Goal: Information Seeking & Learning: Learn about a topic

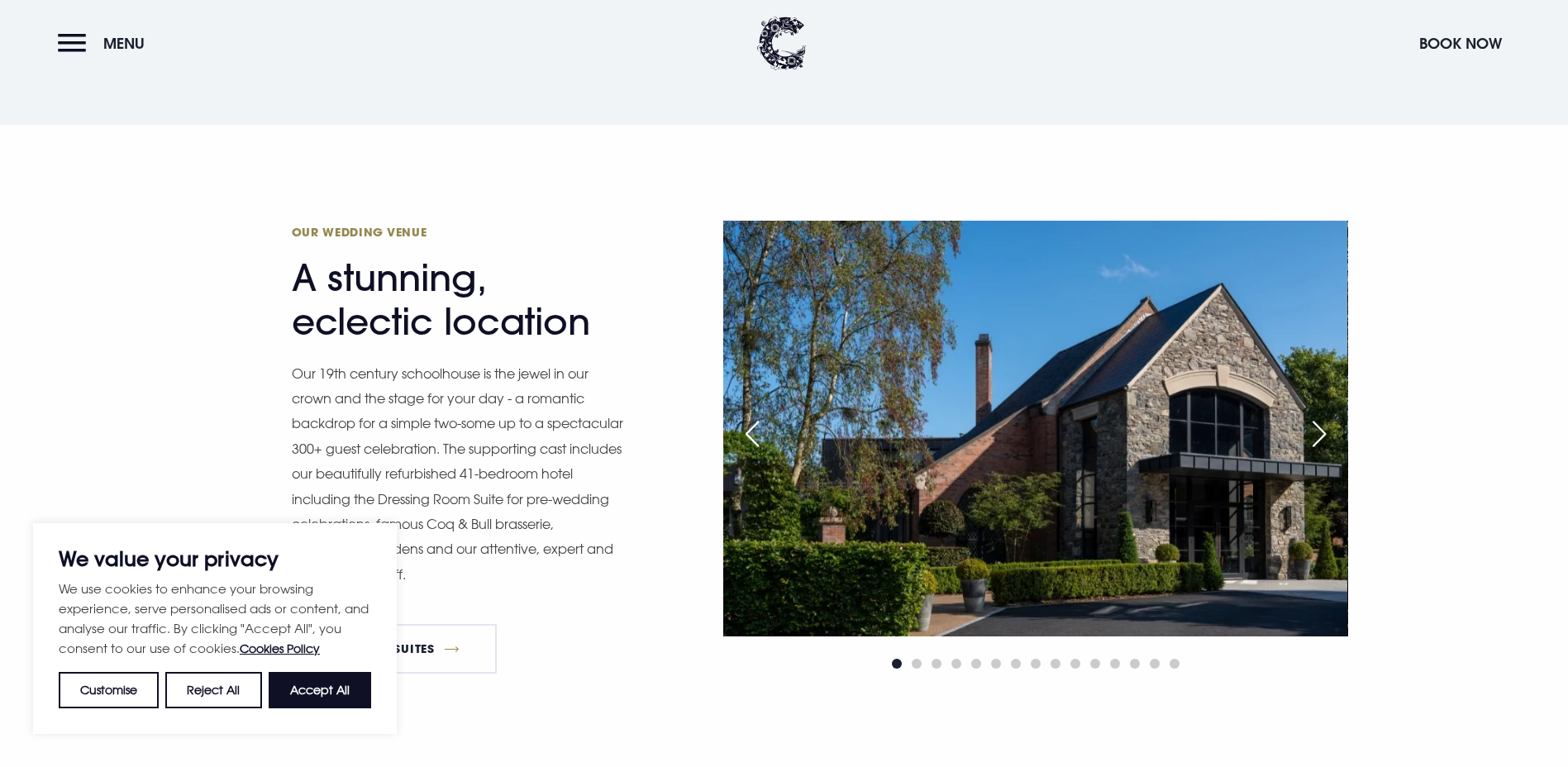
scroll to position [1405, 0]
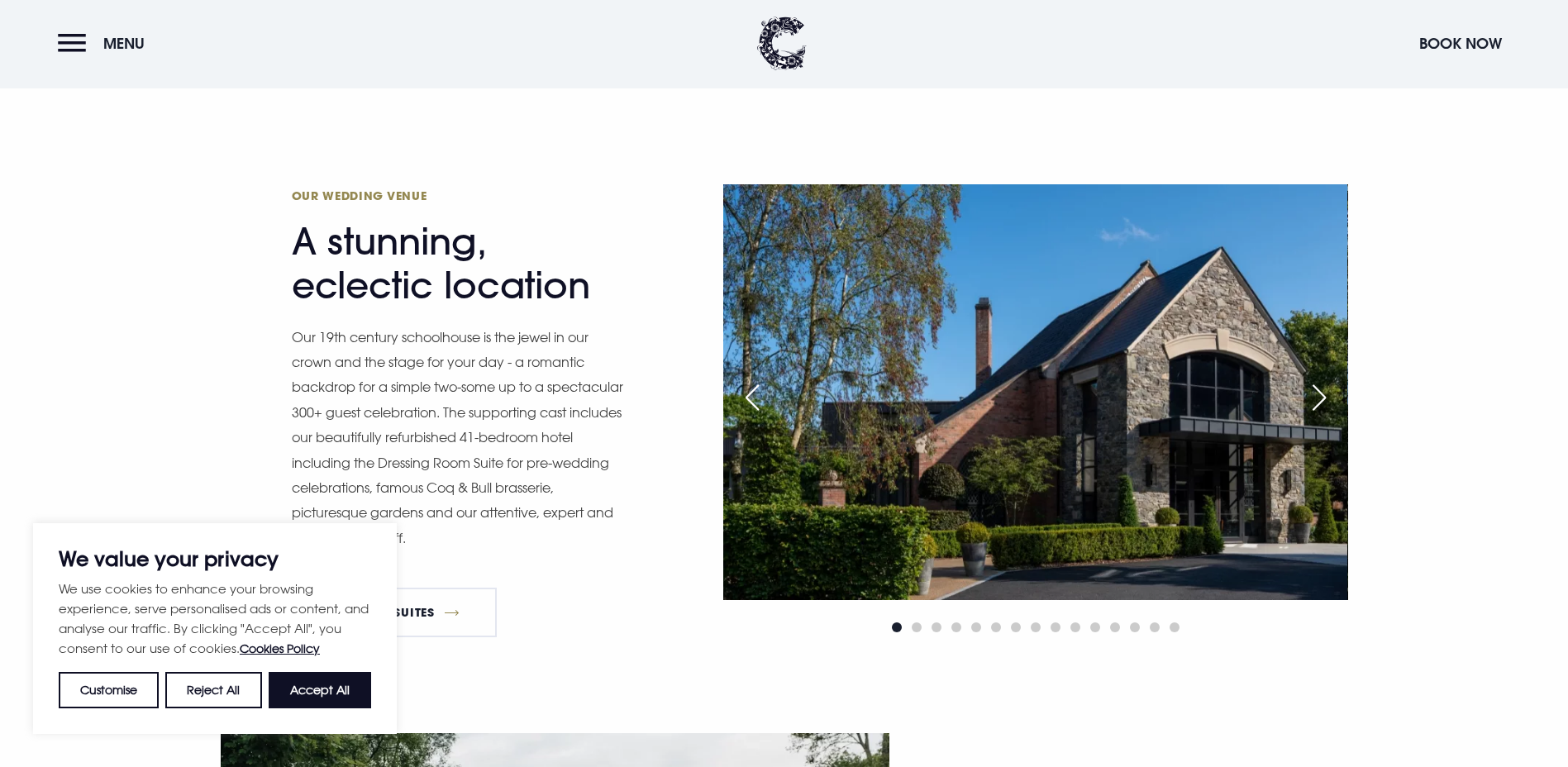
click at [1319, 379] on div "Next slide" at bounding box center [1319, 398] width 41 height 37
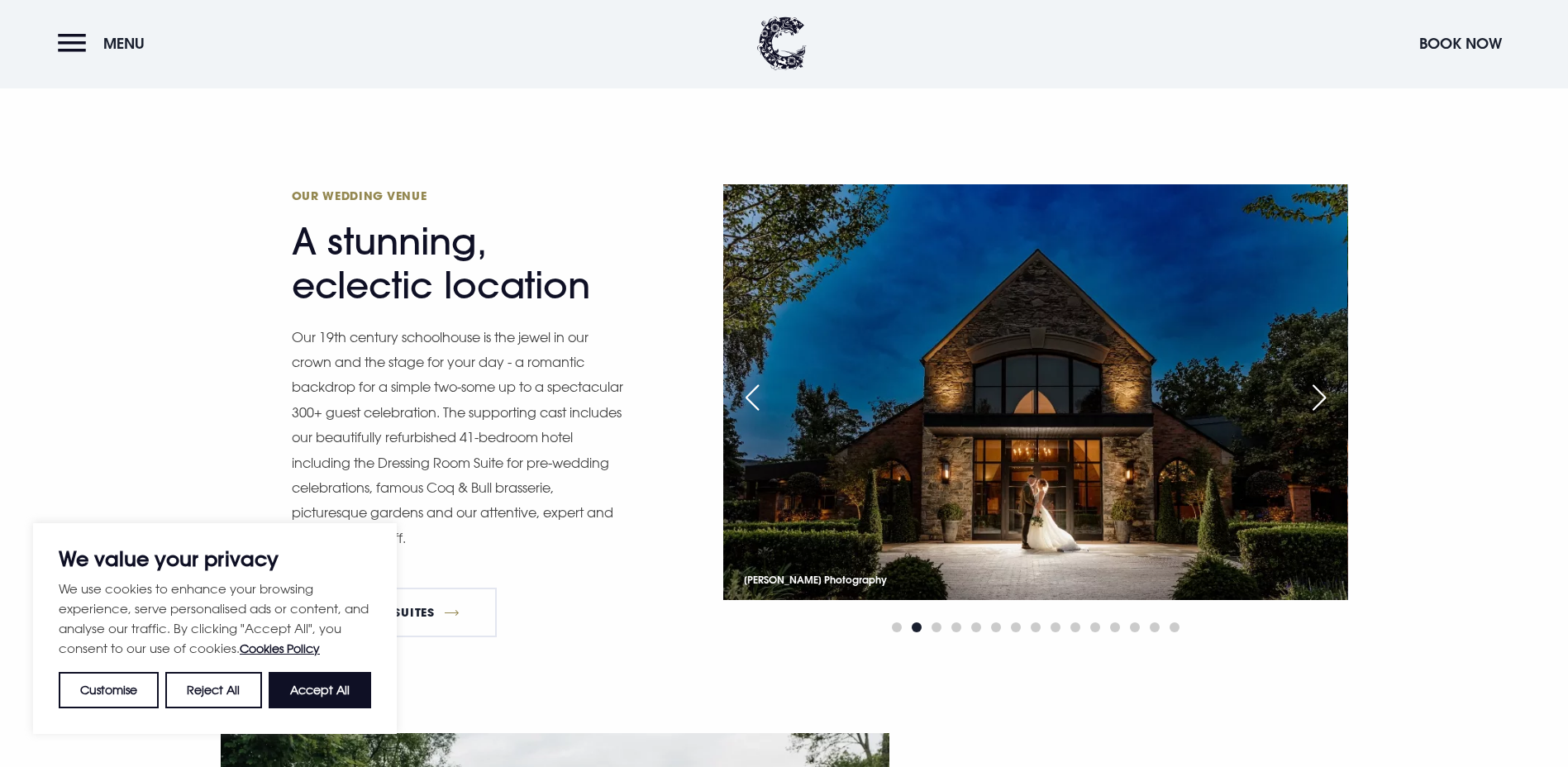
click at [1319, 379] on div "Next slide" at bounding box center [1319, 398] width 41 height 37
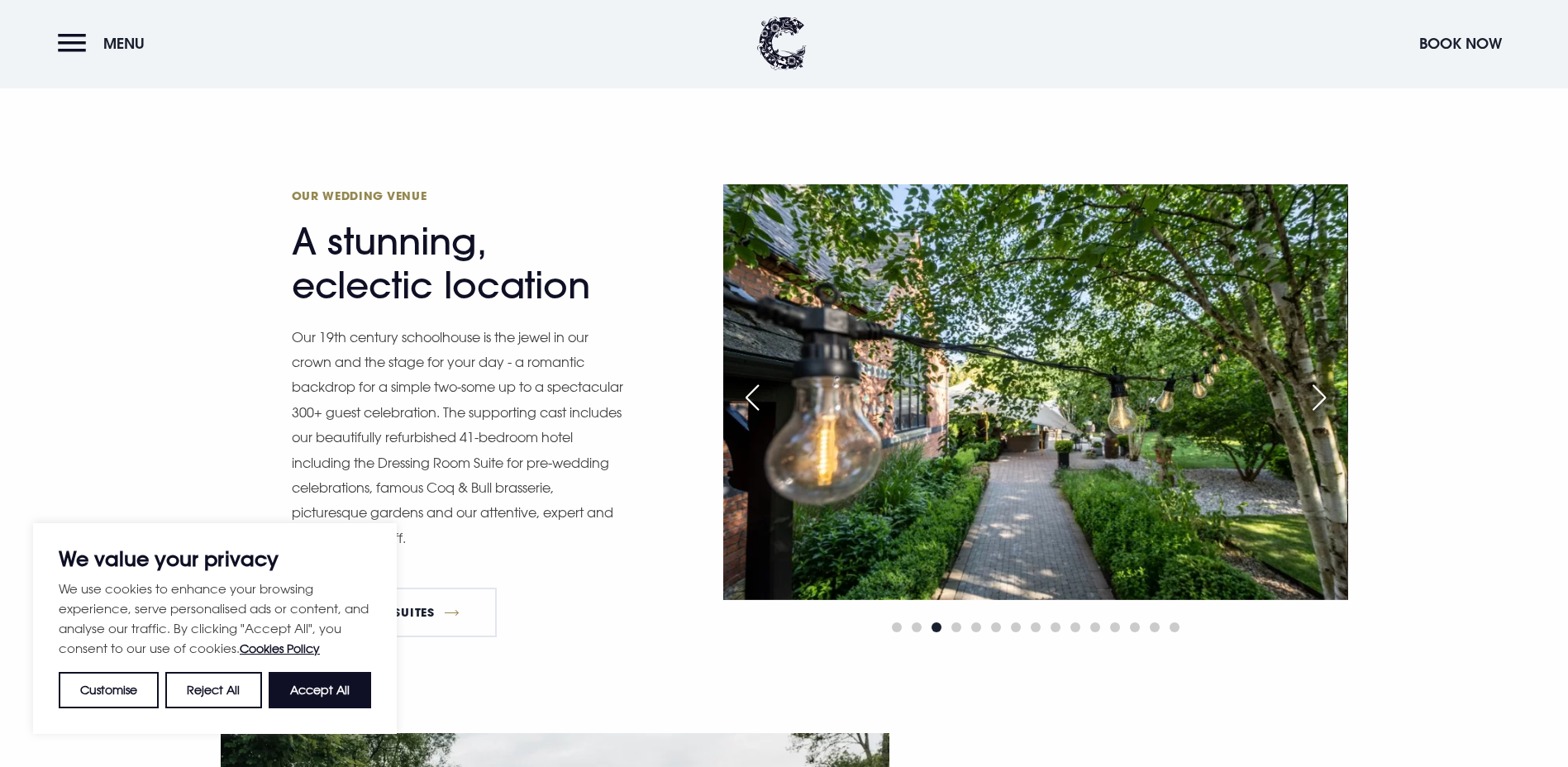
click at [1319, 379] on div "Next slide" at bounding box center [1319, 398] width 41 height 37
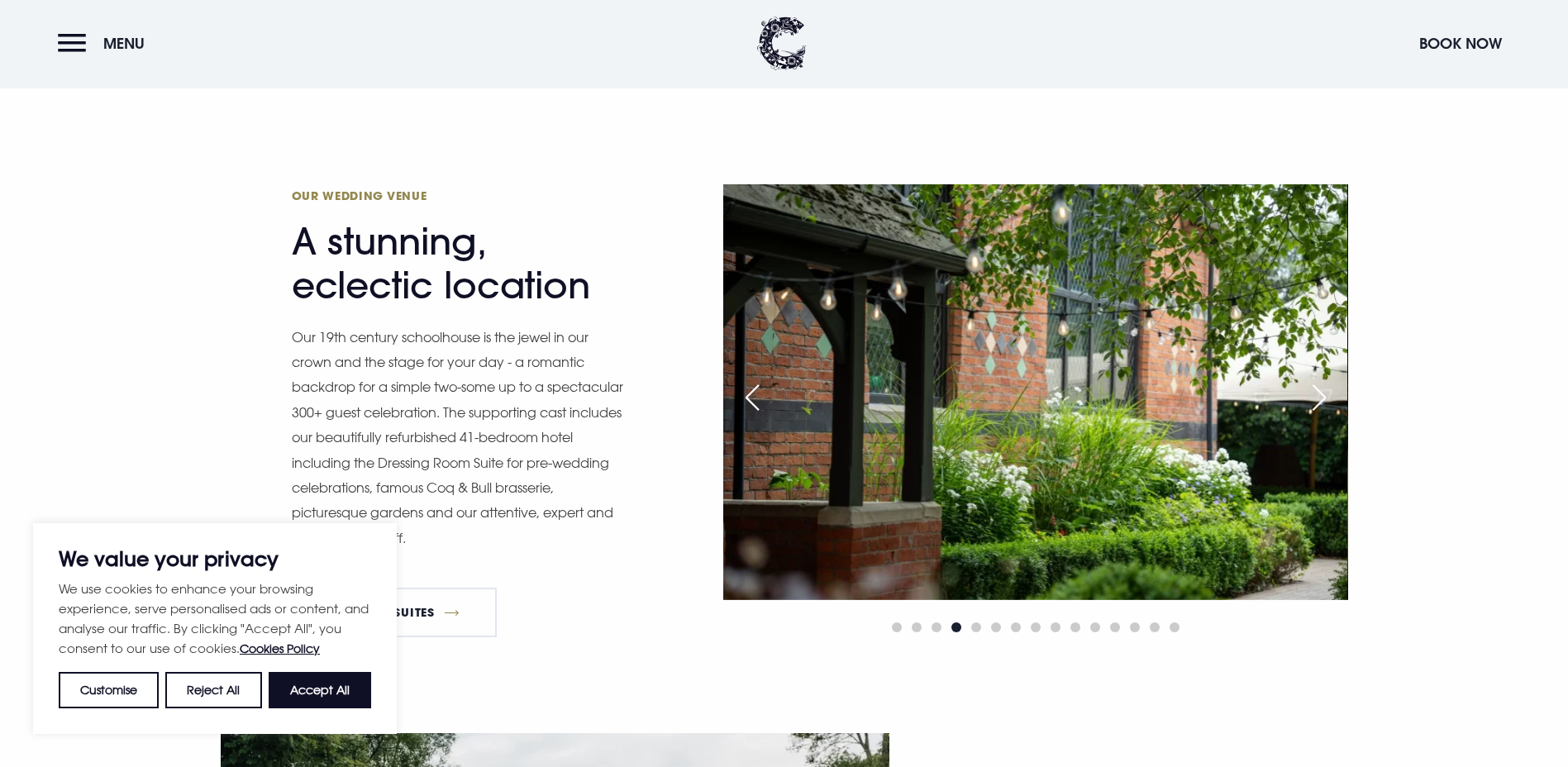
click at [1319, 379] on div "Next slide" at bounding box center [1319, 398] width 41 height 37
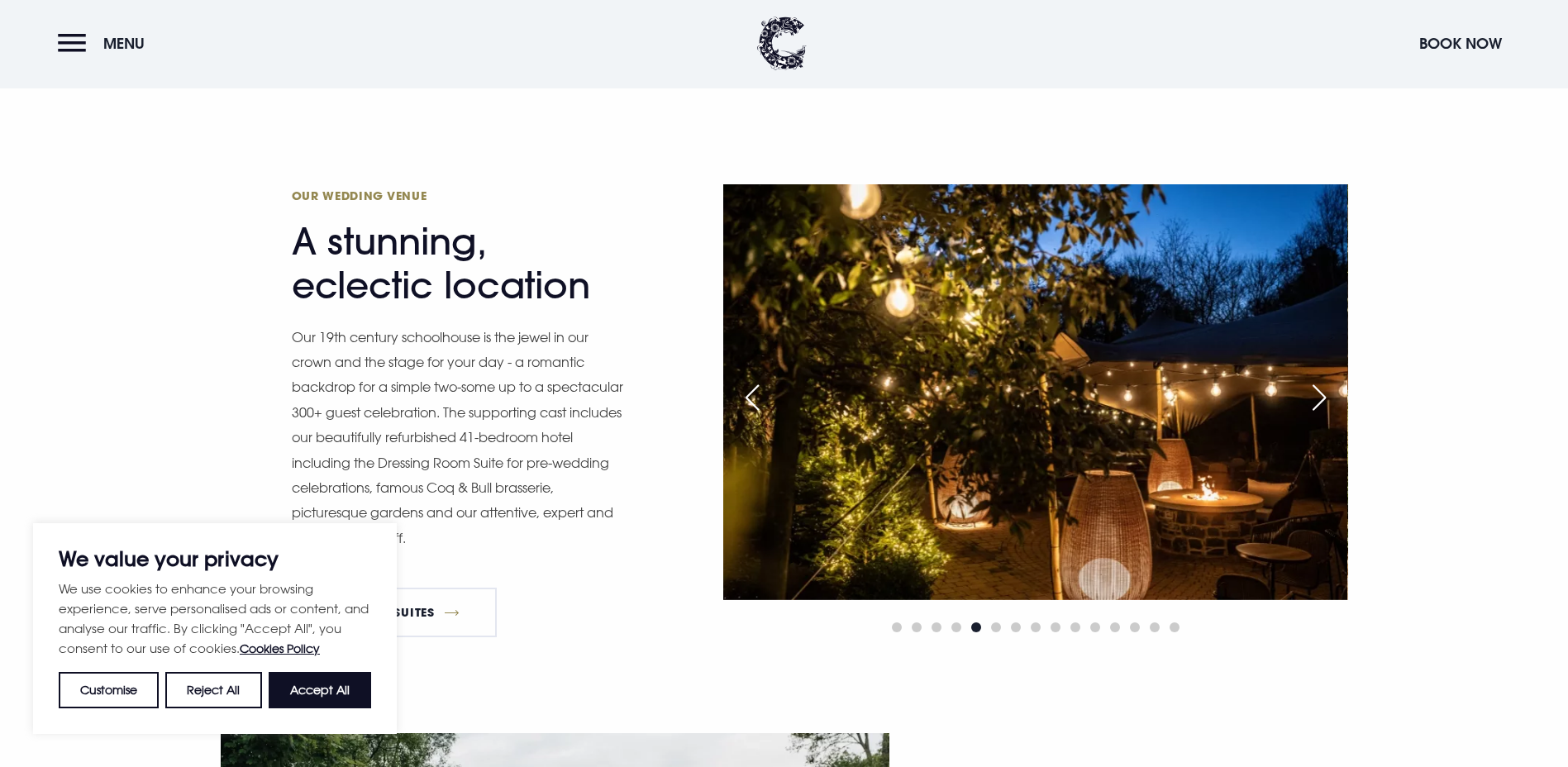
click at [1319, 379] on div "Next slide" at bounding box center [1319, 398] width 41 height 37
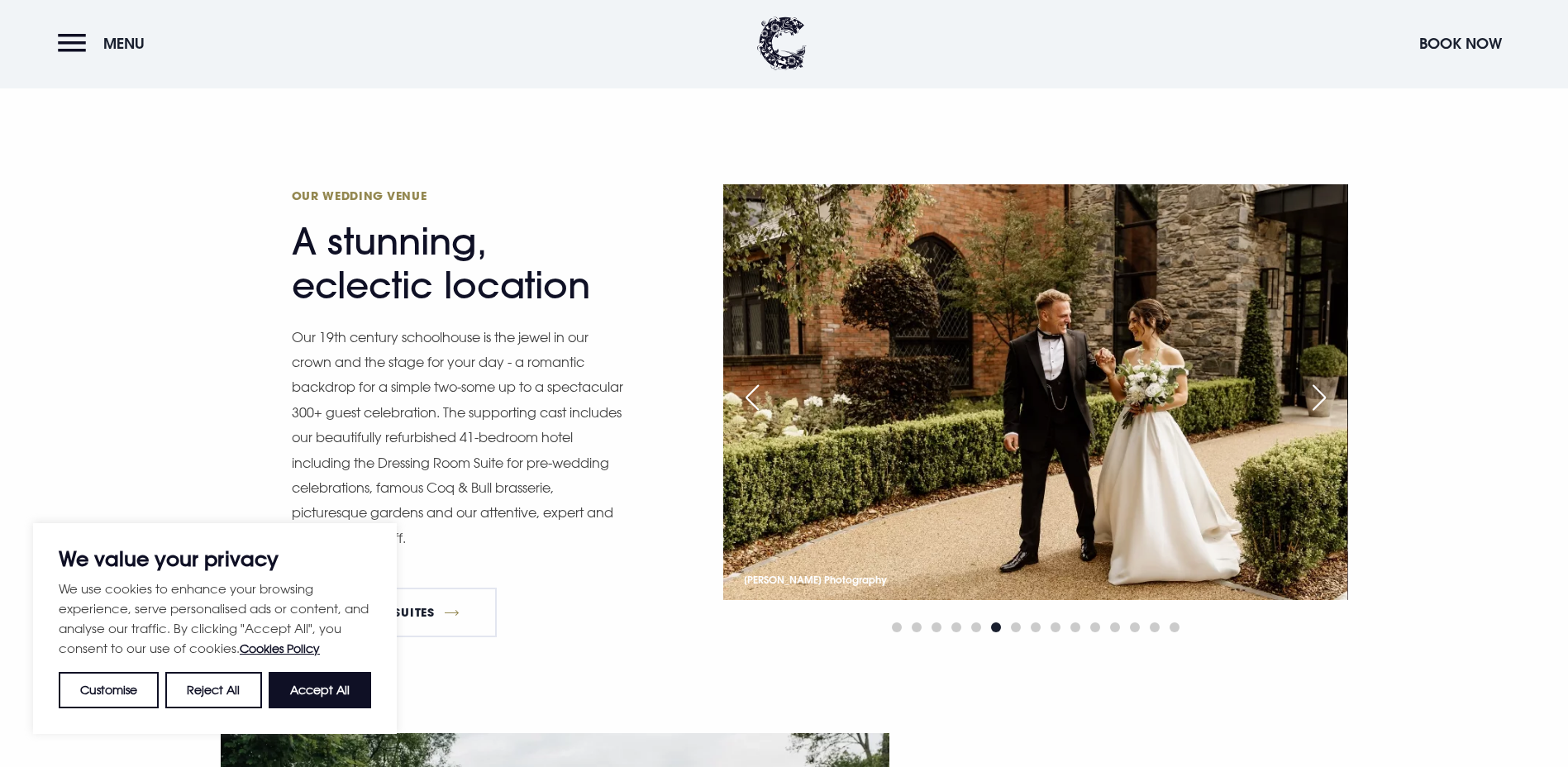
click at [1319, 379] on div "Next slide" at bounding box center [1319, 398] width 41 height 37
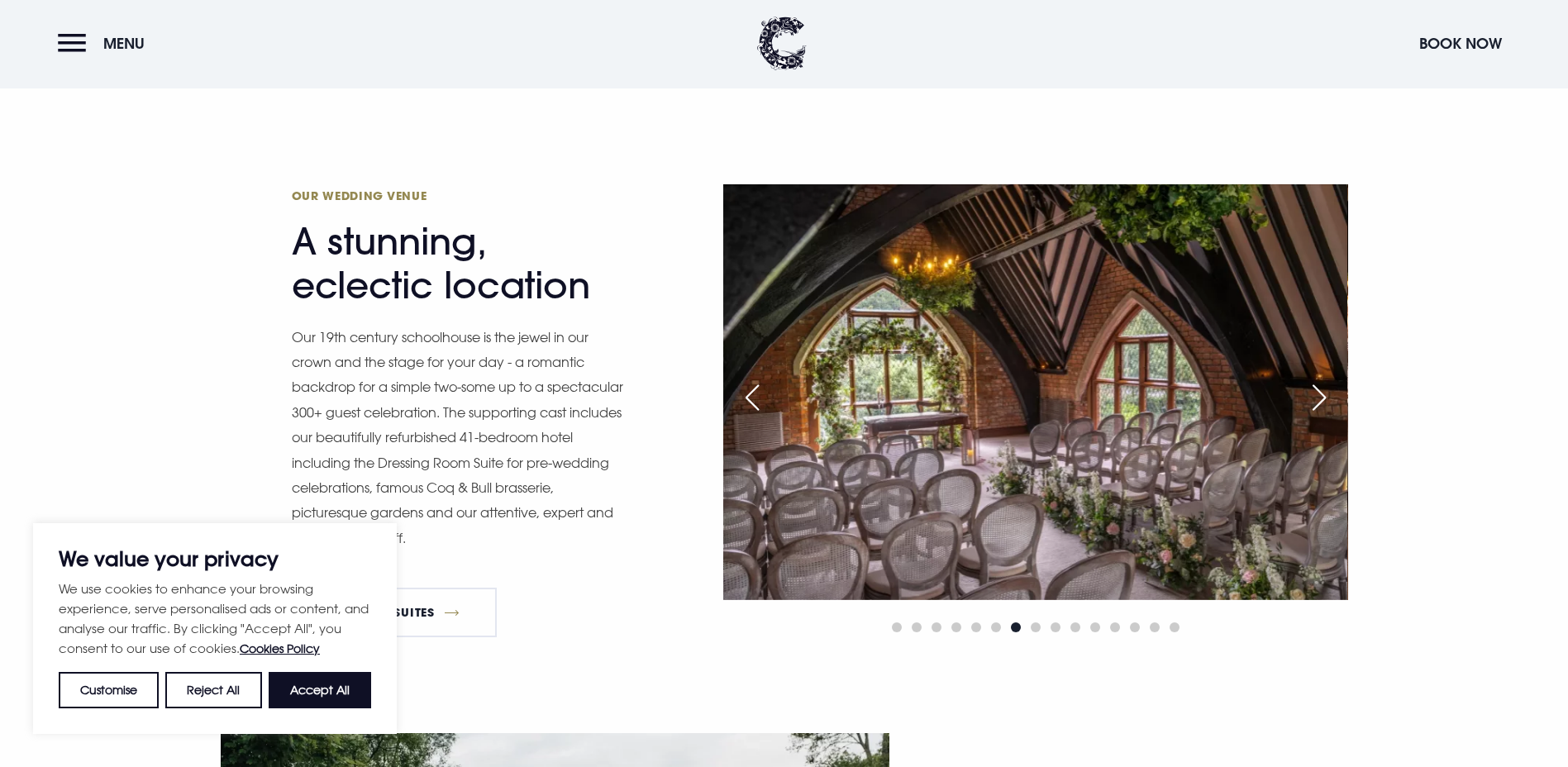
click at [1319, 379] on div "Next slide" at bounding box center [1319, 398] width 41 height 37
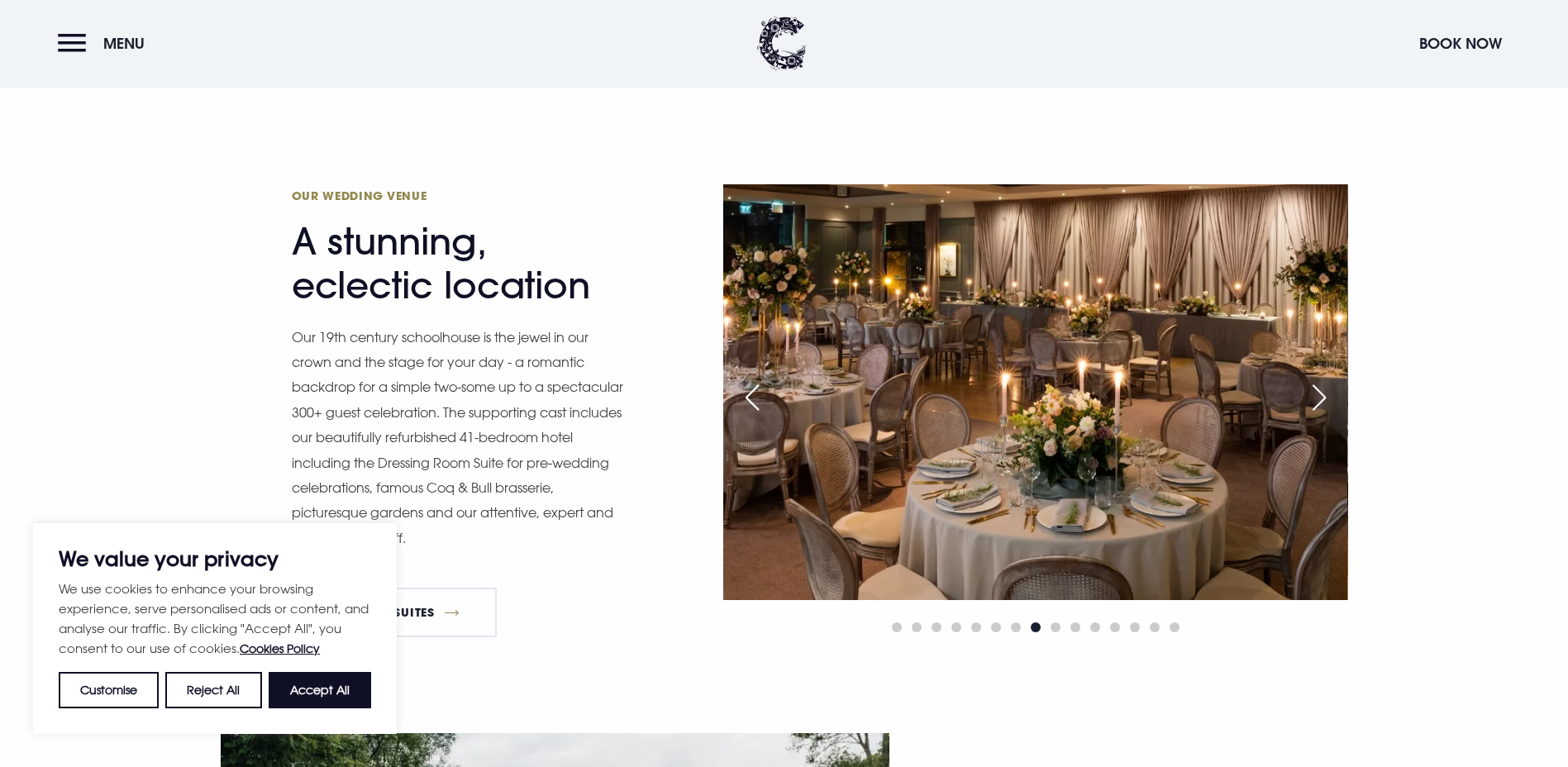
click at [1319, 379] on div "Next slide" at bounding box center [1319, 398] width 41 height 37
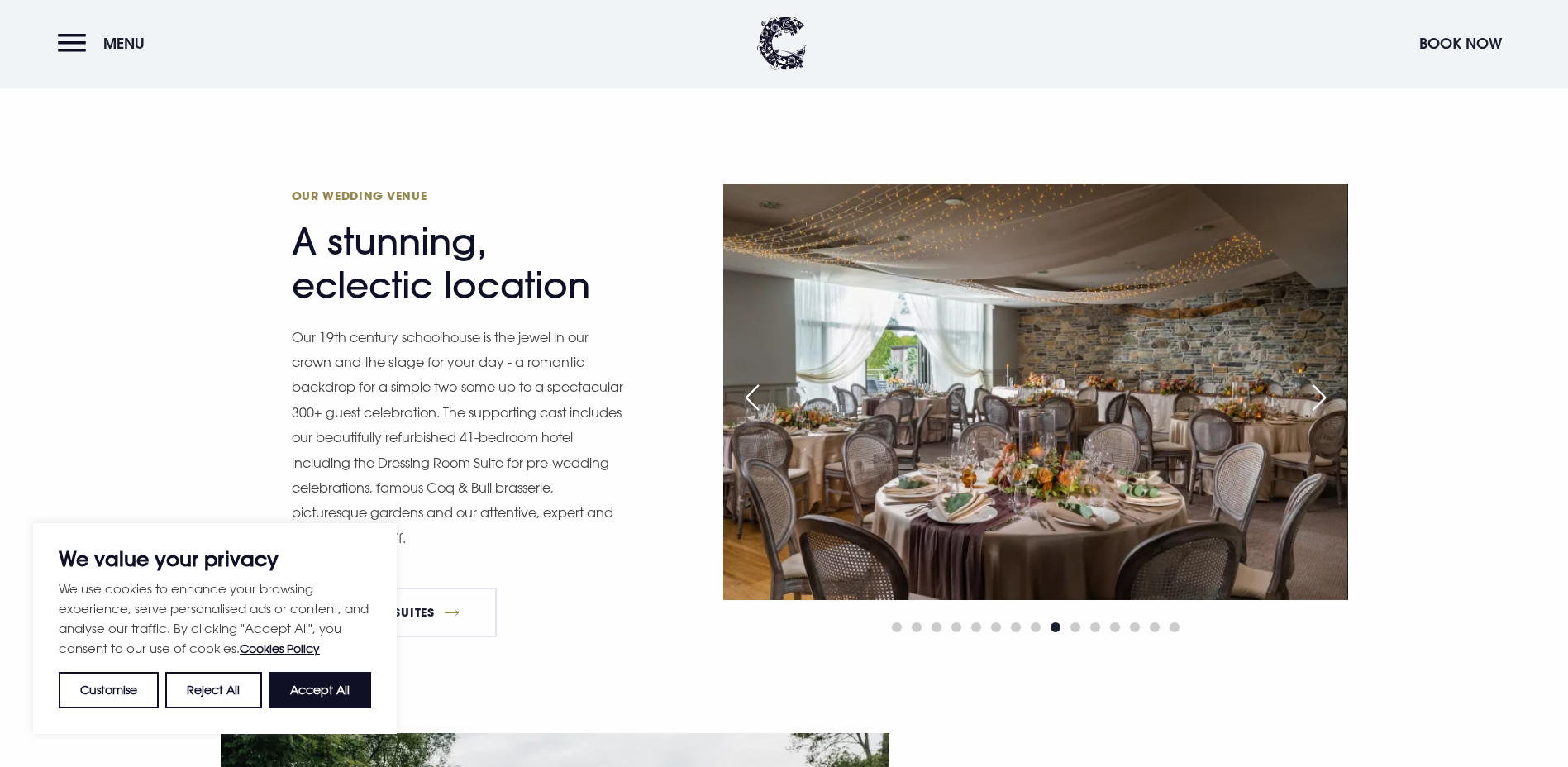
click at [1319, 379] on div "Next slide" at bounding box center [1319, 398] width 41 height 37
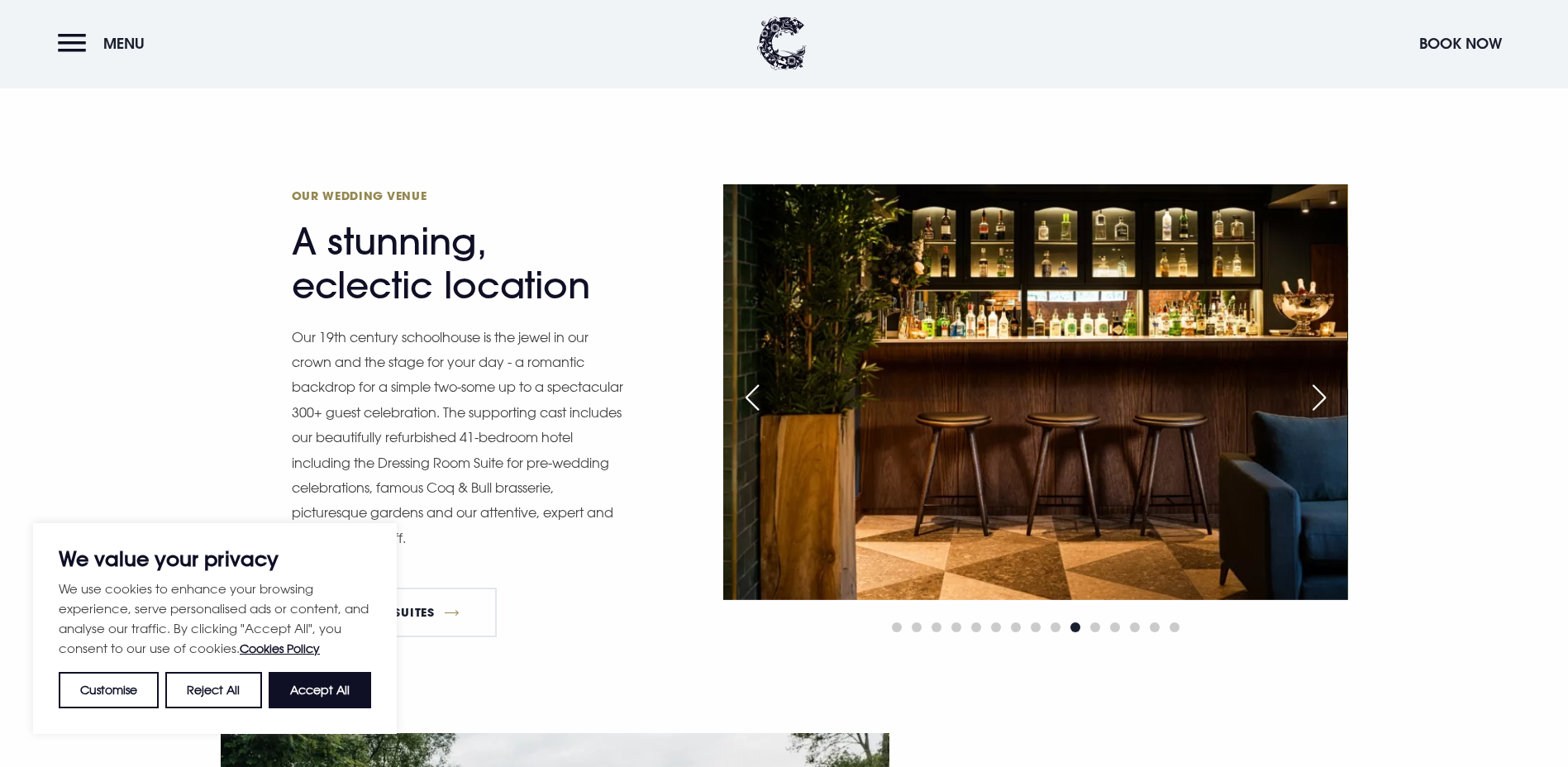
click at [1319, 379] on div "Next slide" at bounding box center [1319, 398] width 41 height 37
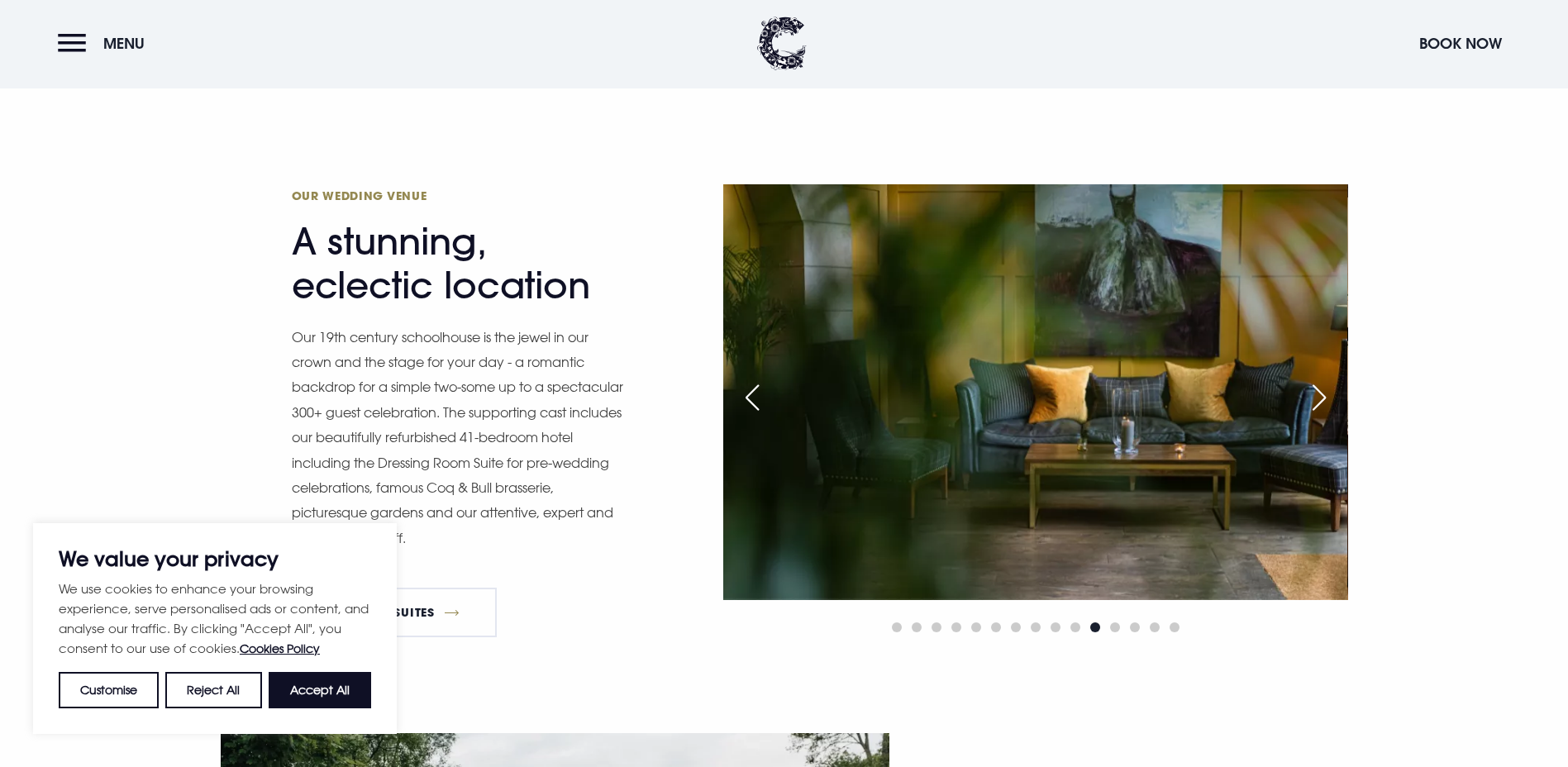
click at [1319, 379] on div "Next slide" at bounding box center [1319, 398] width 41 height 37
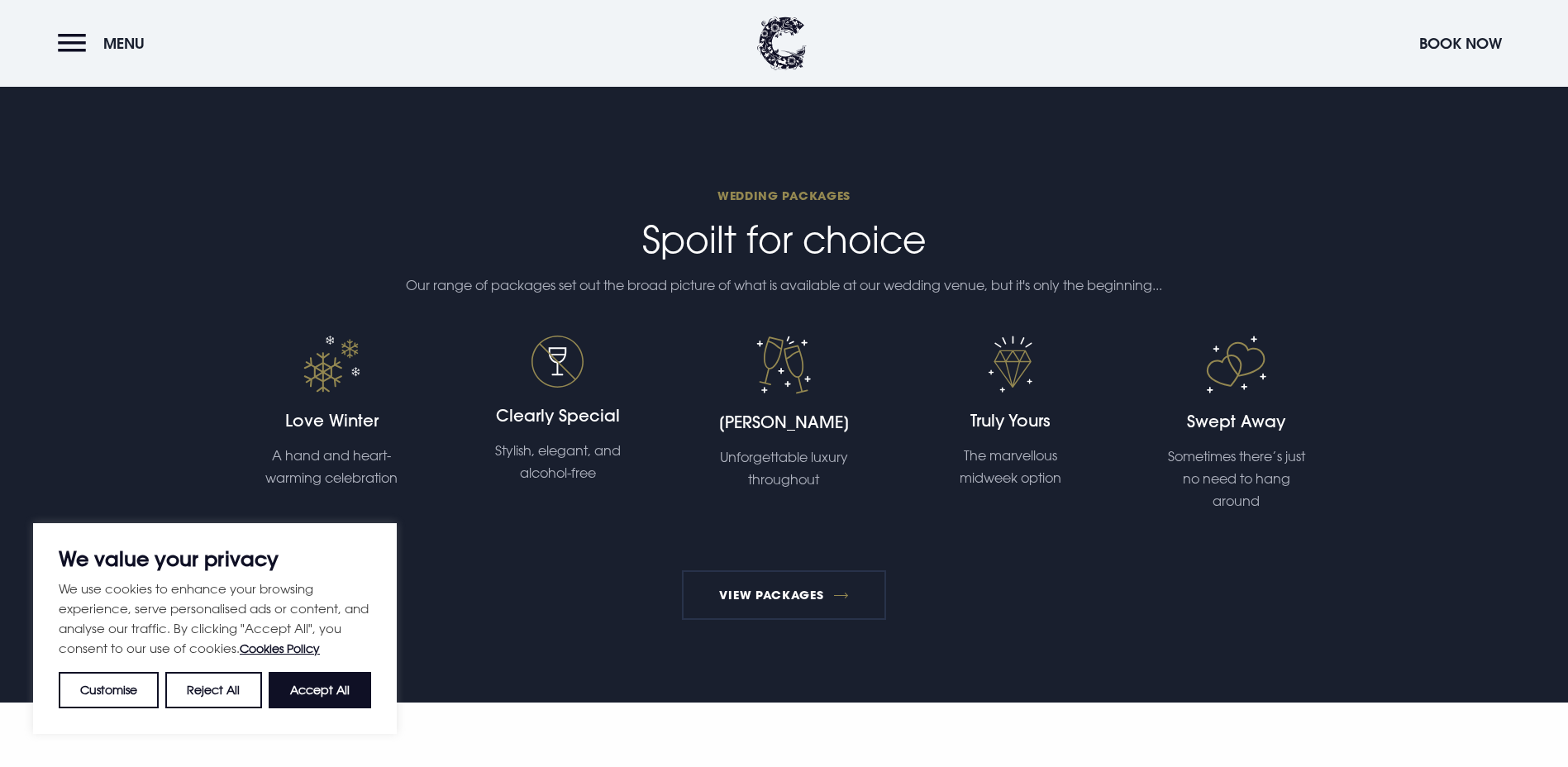
scroll to position [3306, 0]
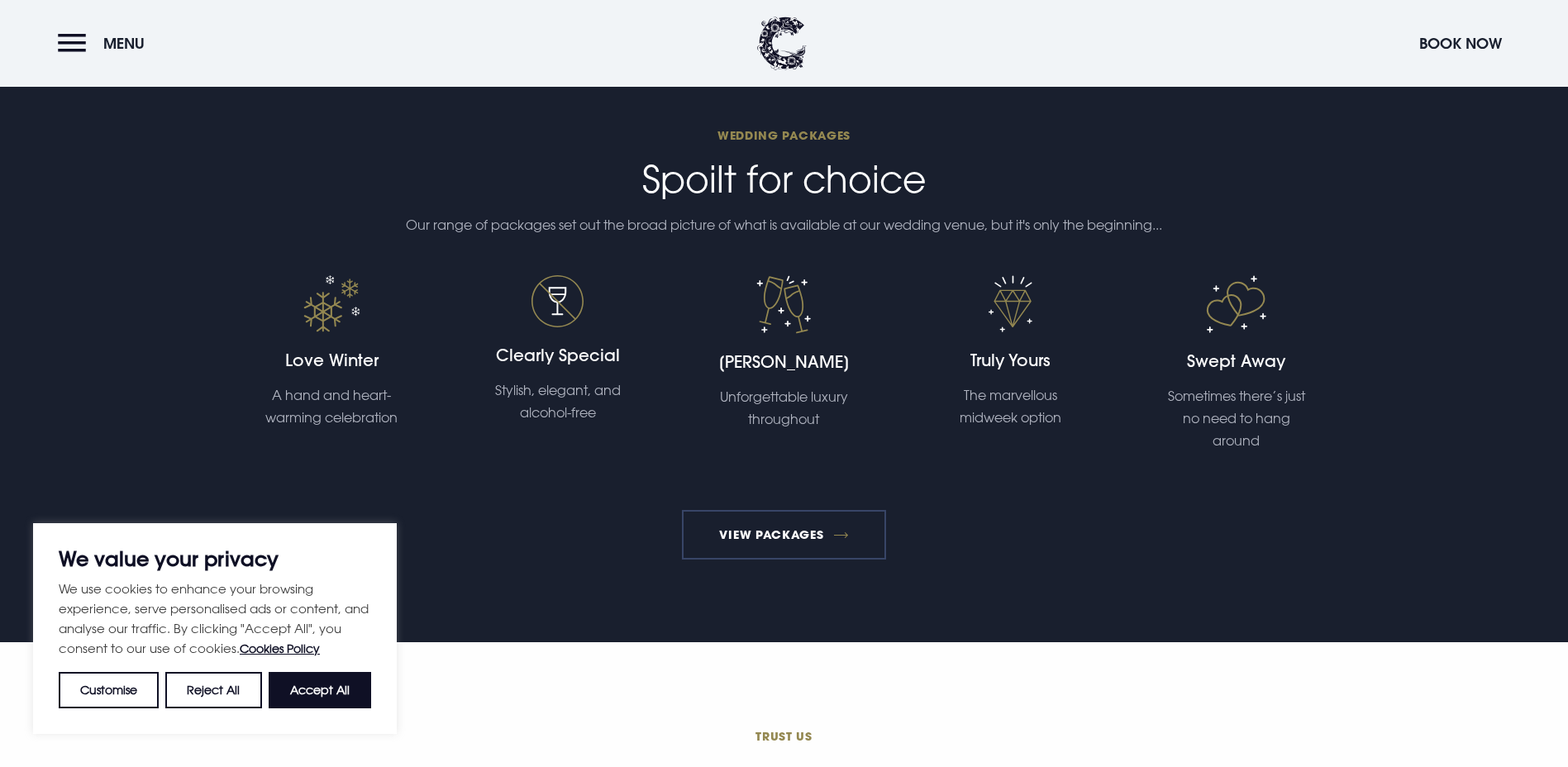
click at [821, 510] on link "View Packages" at bounding box center [784, 534] width 204 height 49
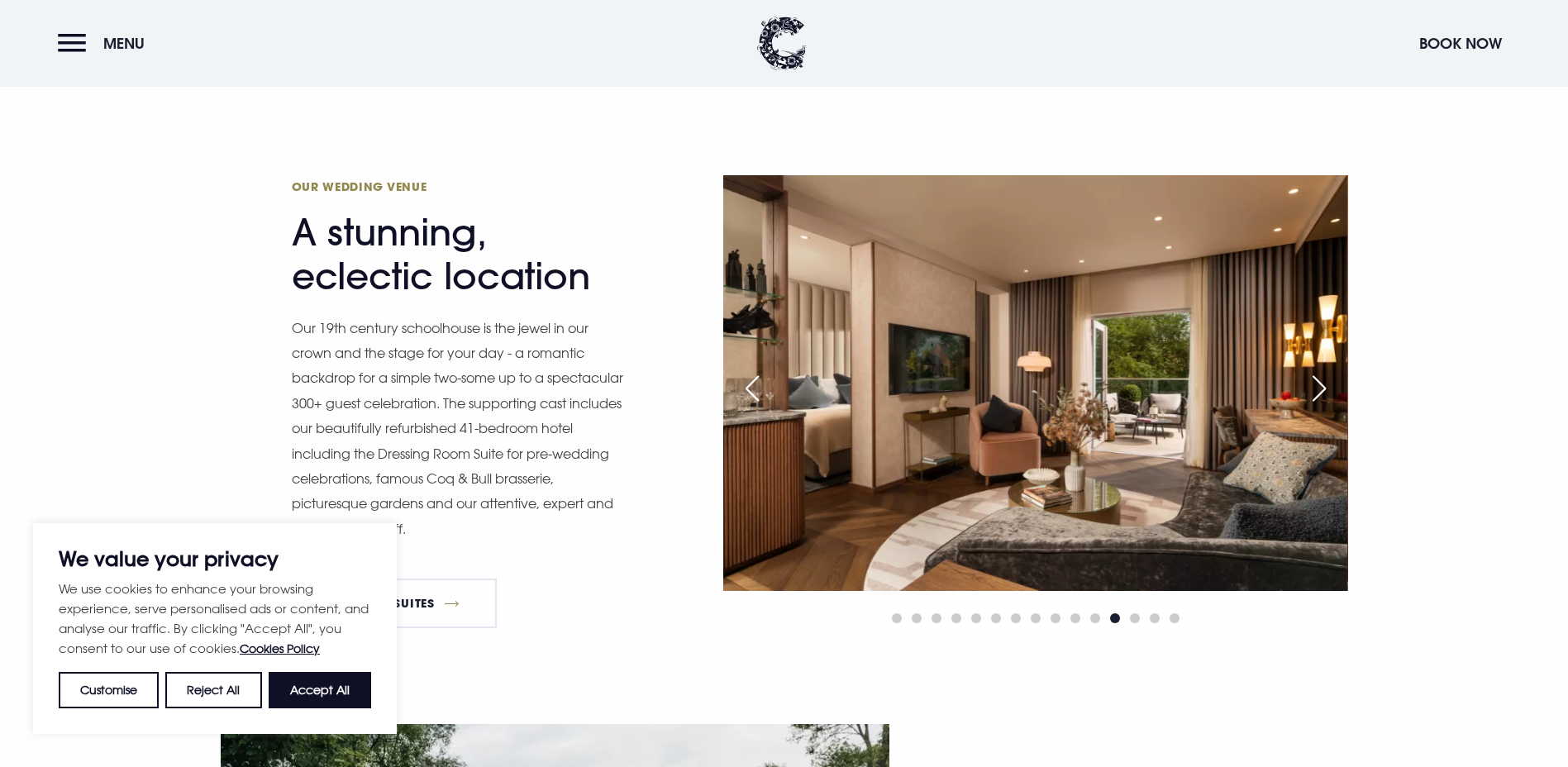
scroll to position [1570, 0]
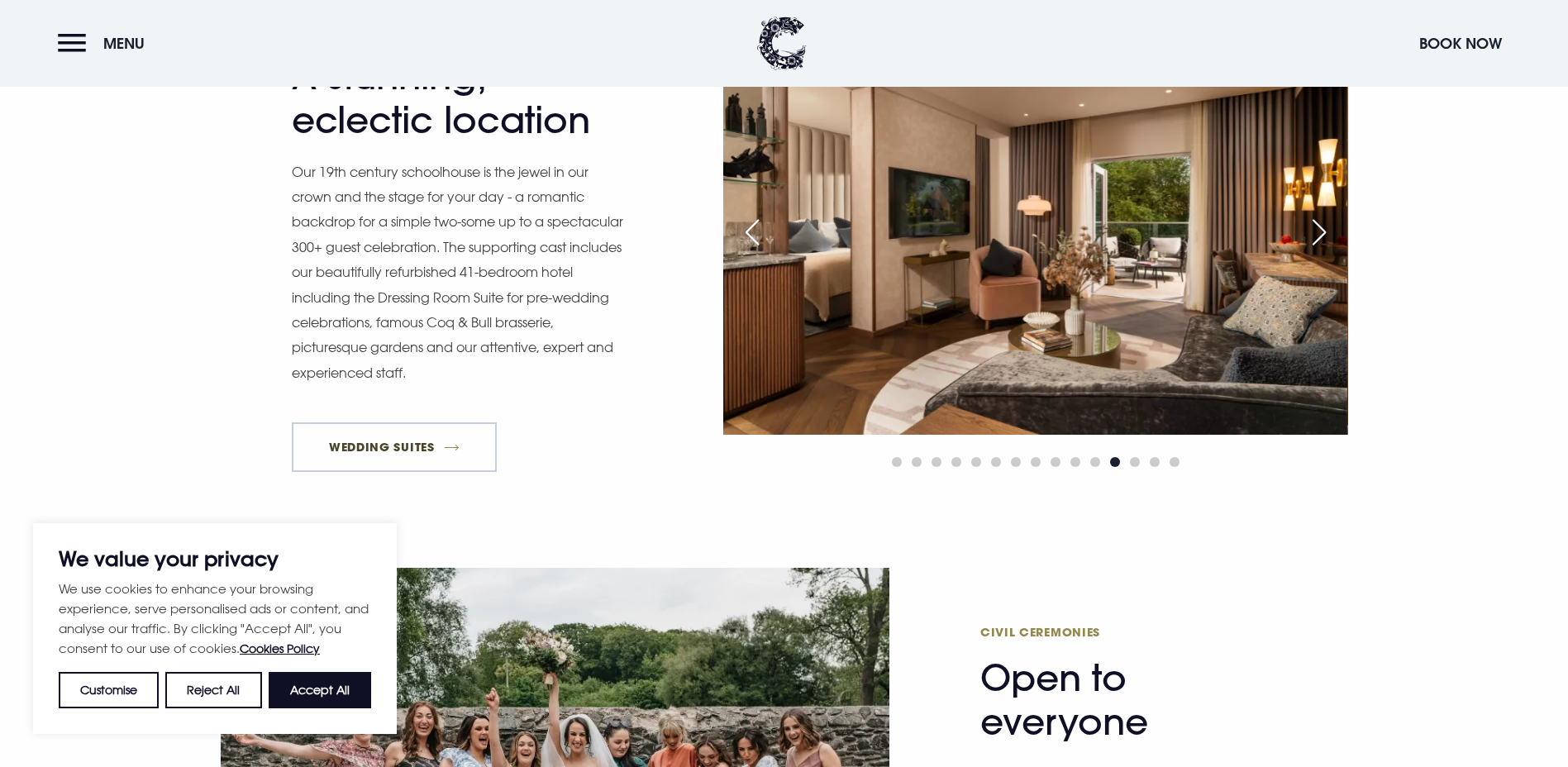
click at [402, 422] on link "Wedding Suites" at bounding box center [395, 446] width 206 height 49
